Goal: Check status: Check status

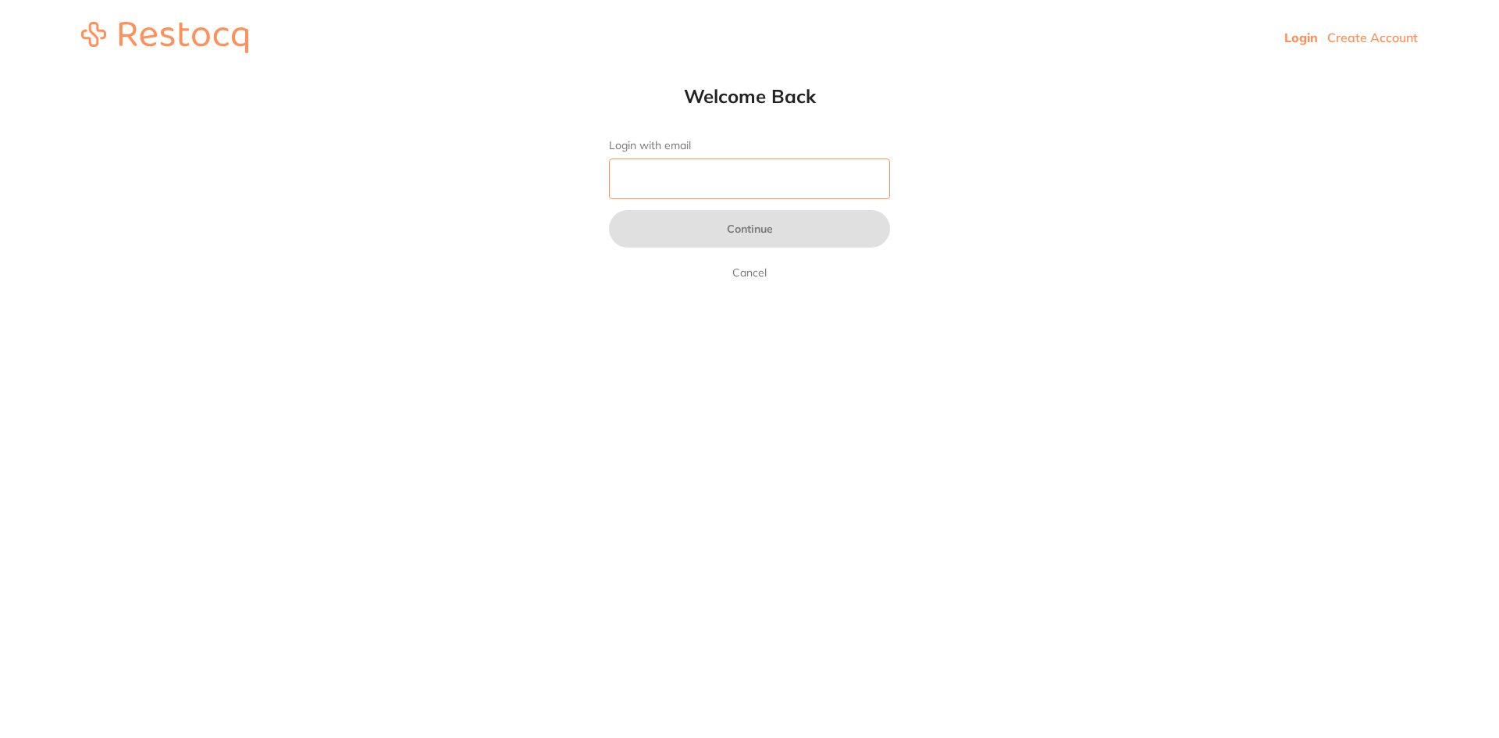
click at [698, 181] on input "Login with email" at bounding box center [749, 179] width 281 height 41
type input "[EMAIL_ADDRESS][DOMAIN_NAME]"
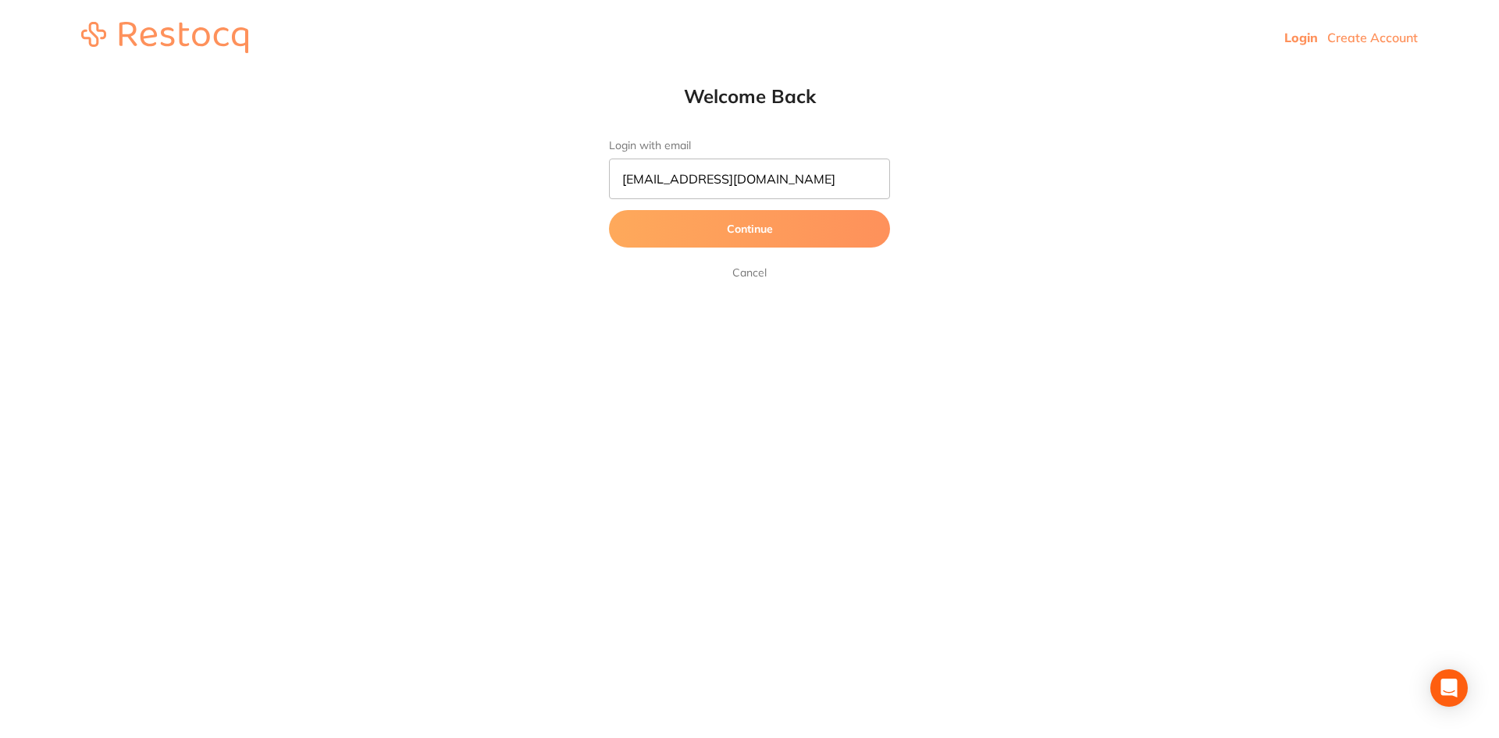
click at [726, 223] on button "Continue" at bounding box center [749, 228] width 281 height 37
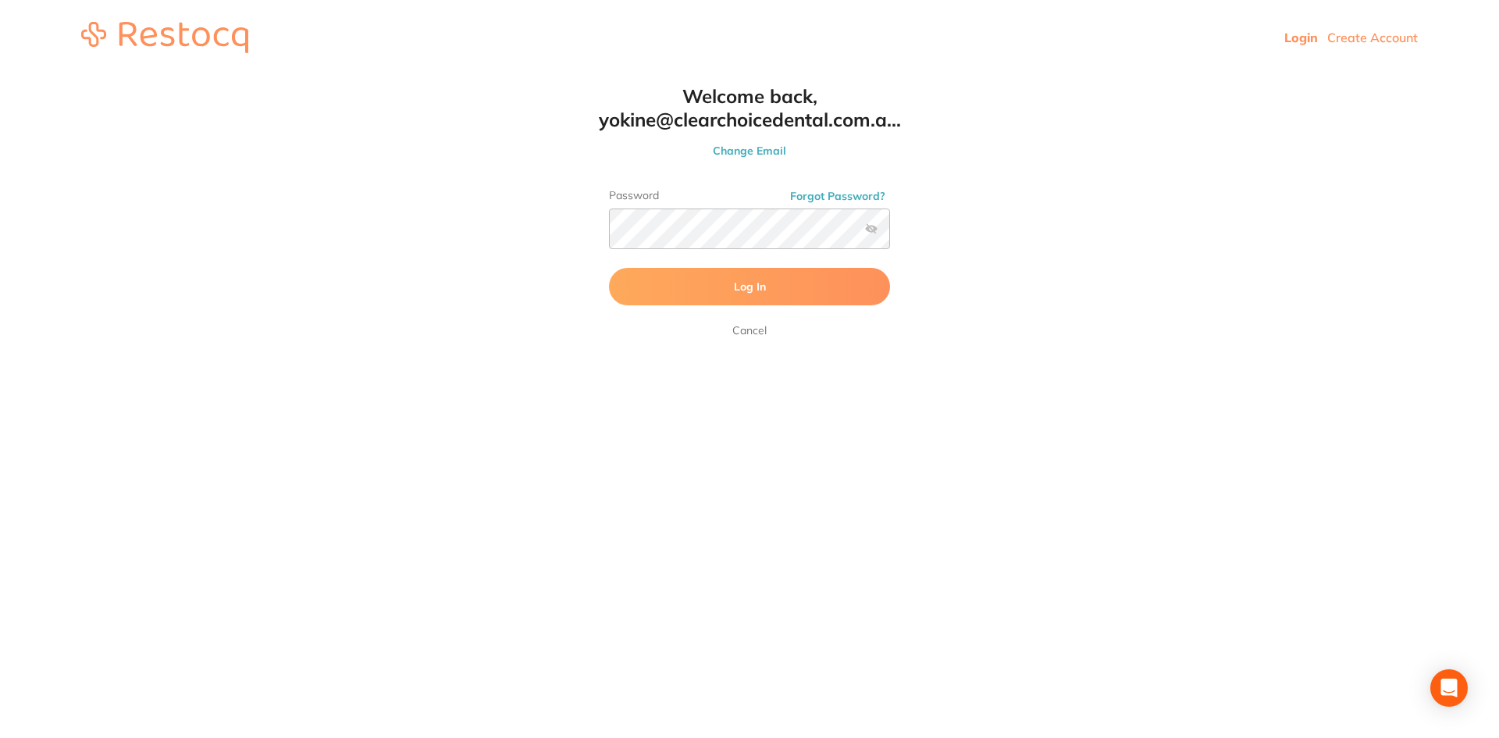
click at [747, 287] on span "Log In" at bounding box center [750, 287] width 32 height 14
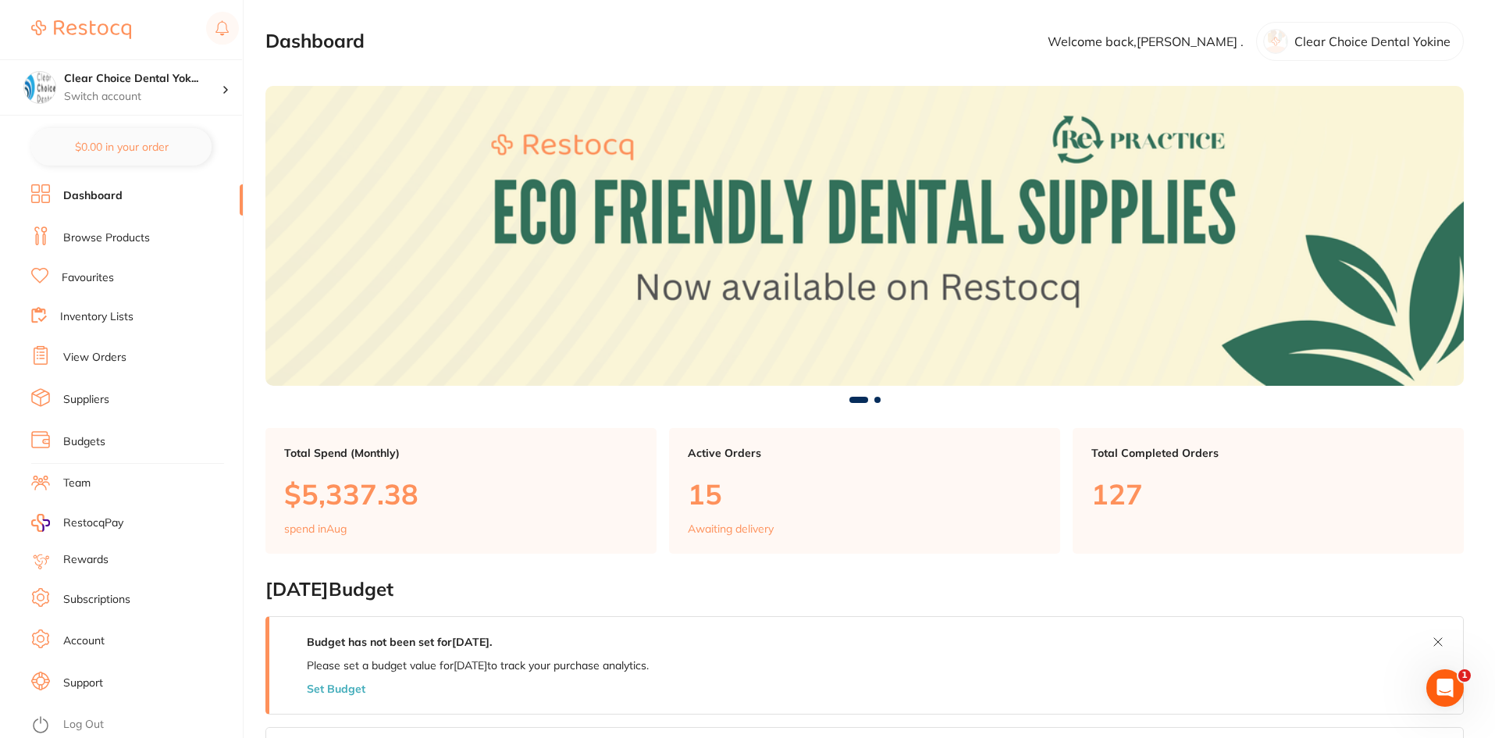
click at [114, 355] on link "View Orders" at bounding box center [94, 358] width 63 height 16
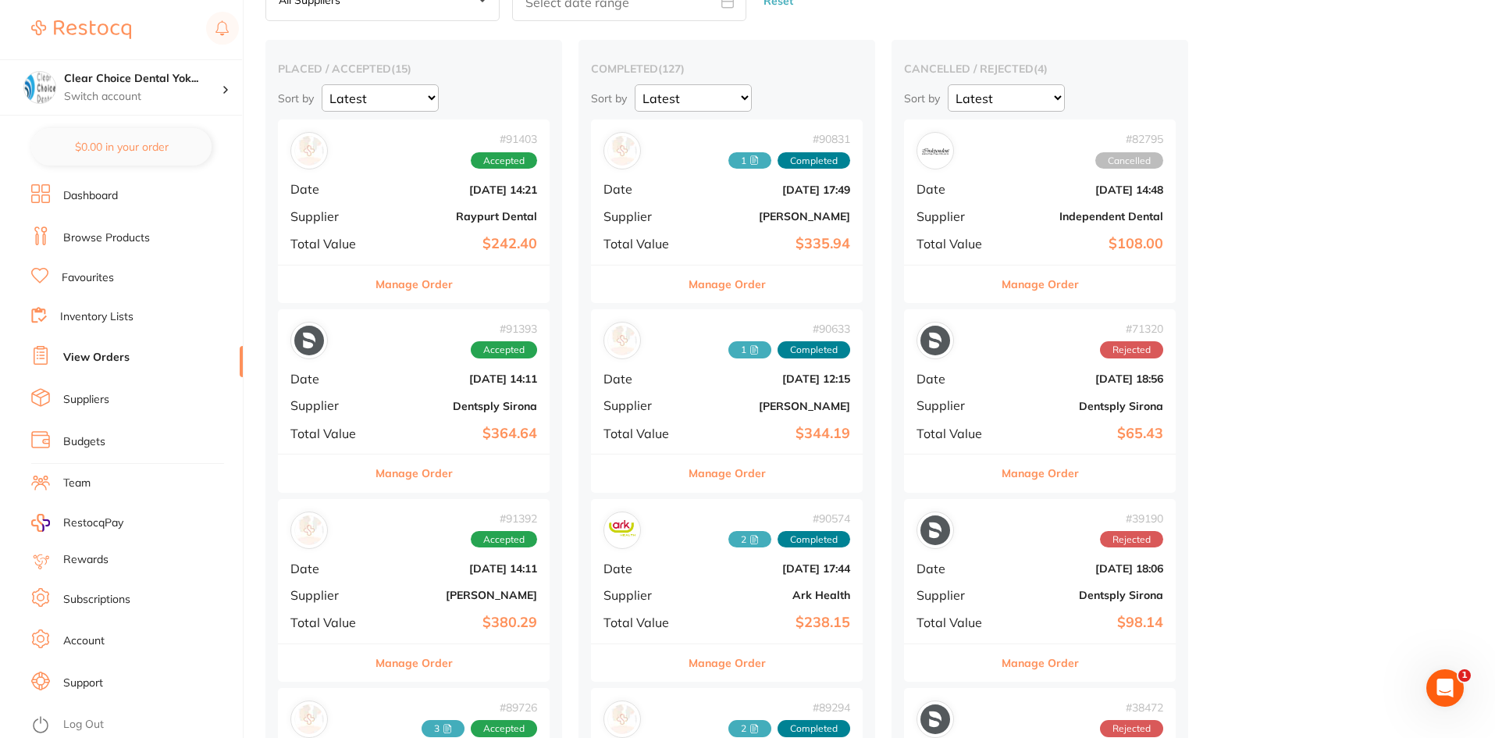
scroll to position [234, 0]
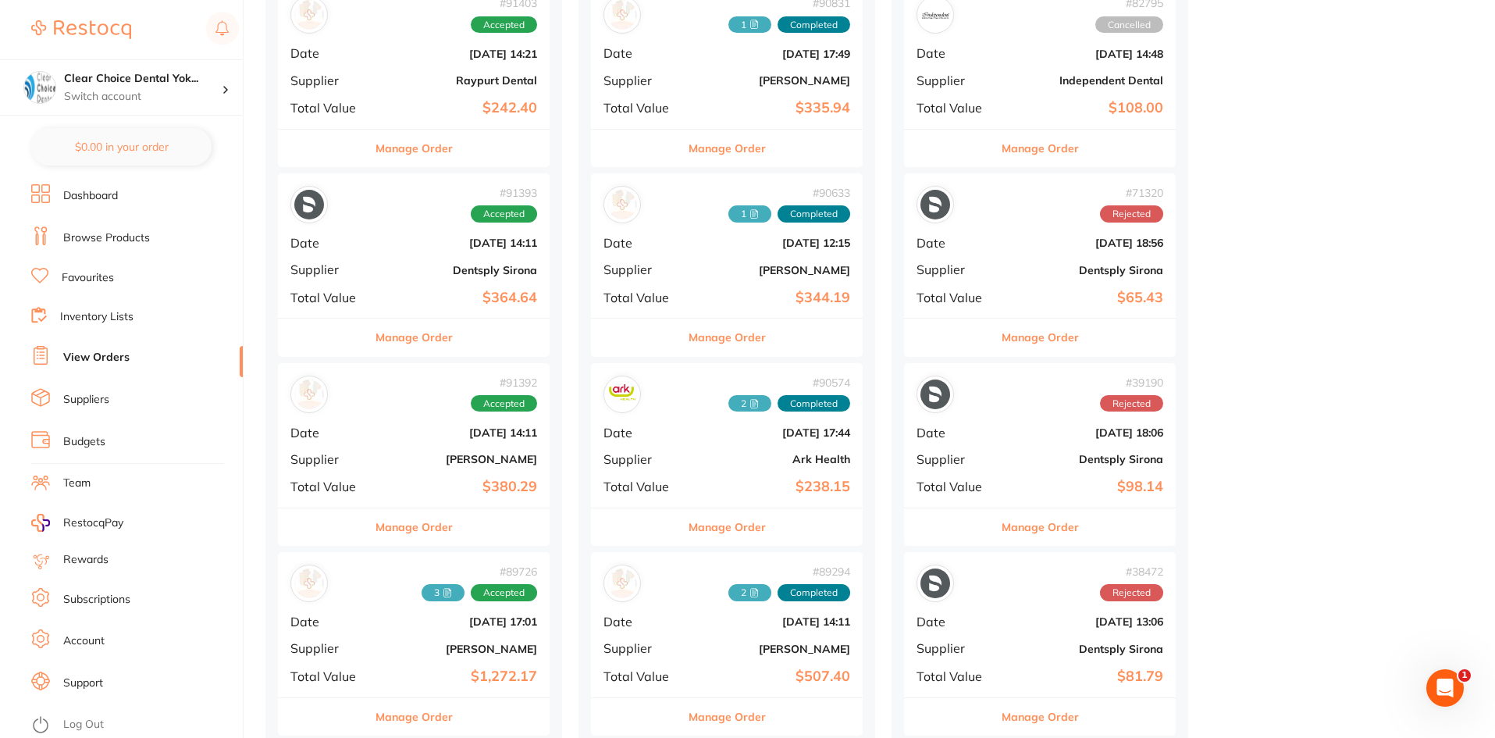
click at [413, 483] on b "$380.29" at bounding box center [459, 487] width 156 height 16
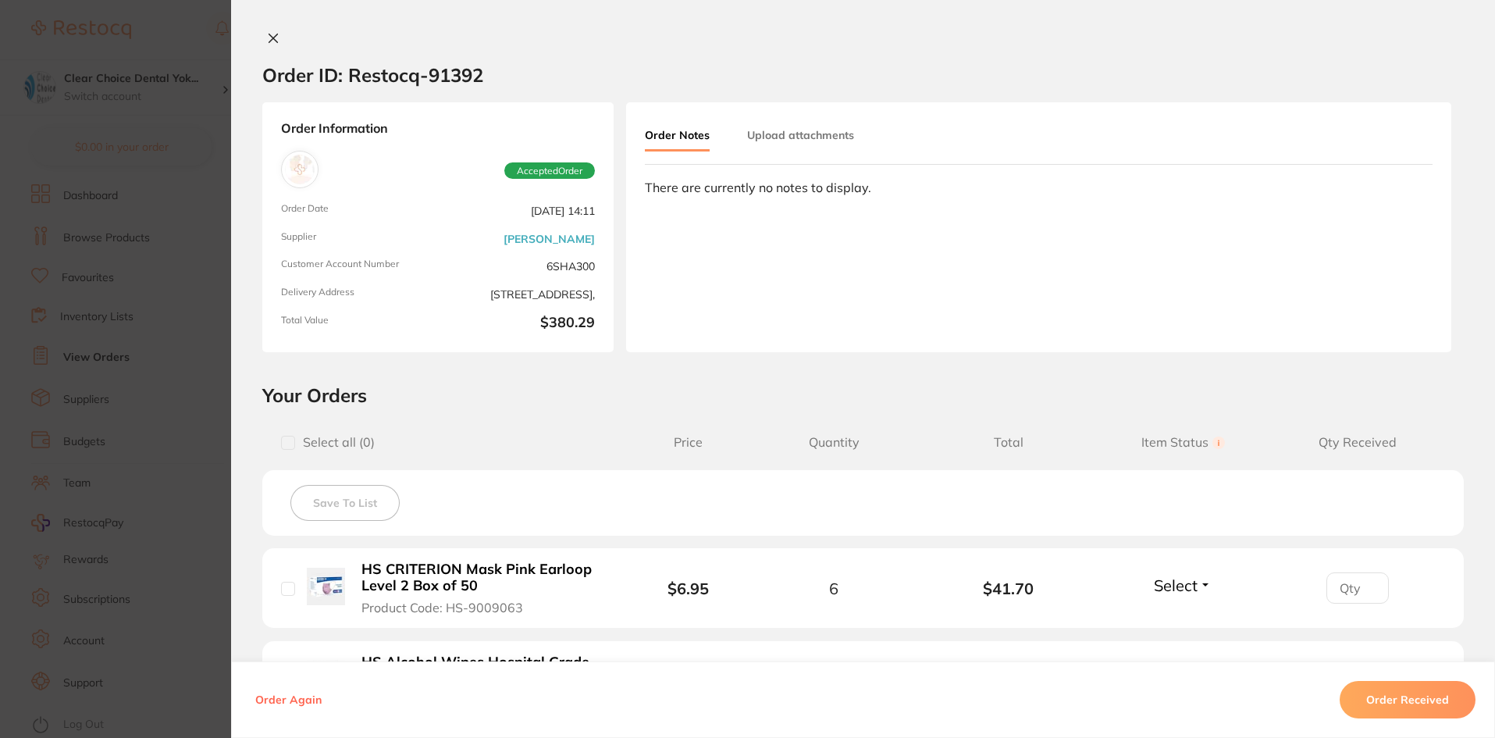
click at [782, 137] on button "Upload attachments" at bounding box center [800, 135] width 107 height 28
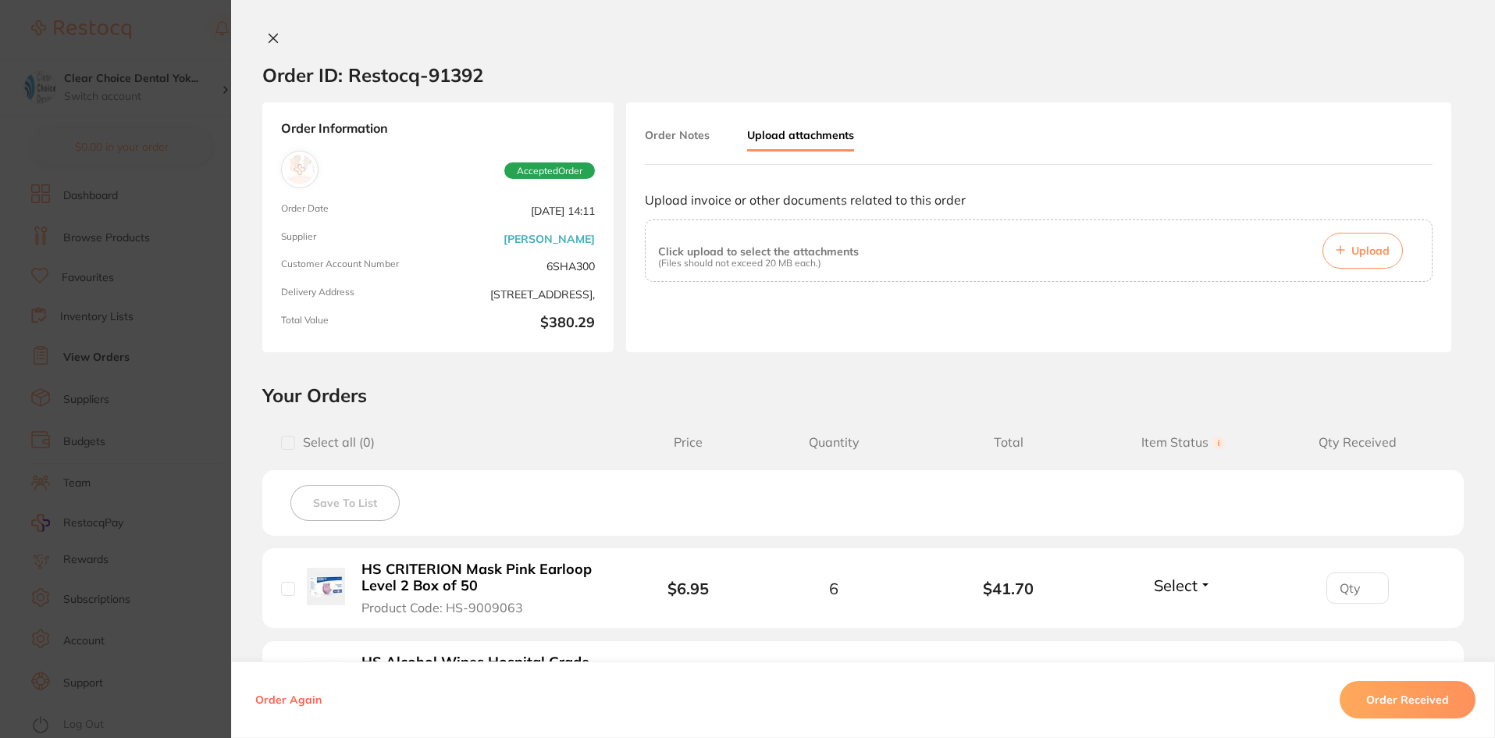
click at [1373, 249] on span "Upload" at bounding box center [1371, 251] width 38 height 14
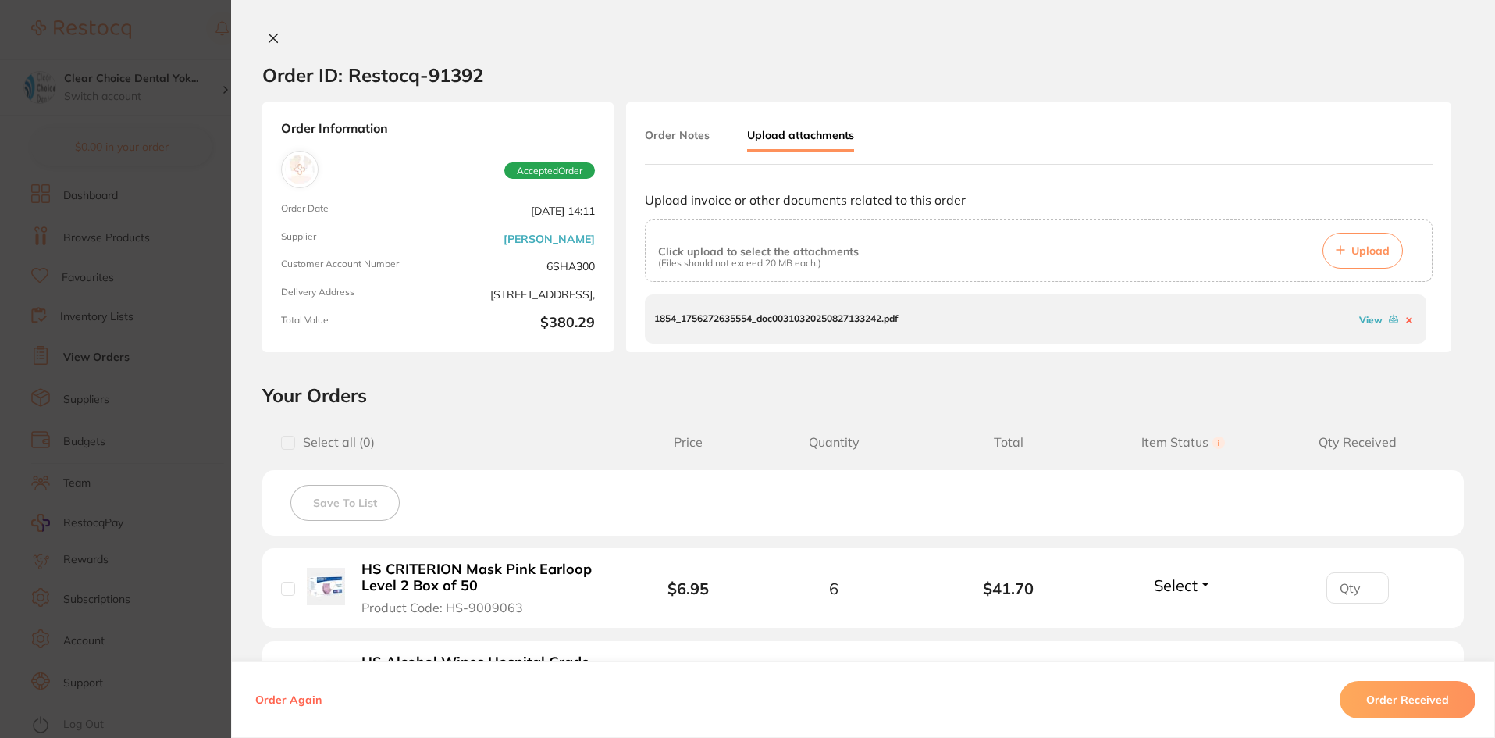
click at [1369, 319] on link "View" at bounding box center [1370, 320] width 23 height 12
click at [267, 38] on icon at bounding box center [273, 38] width 12 height 12
